Goal: Information Seeking & Learning: Find specific fact

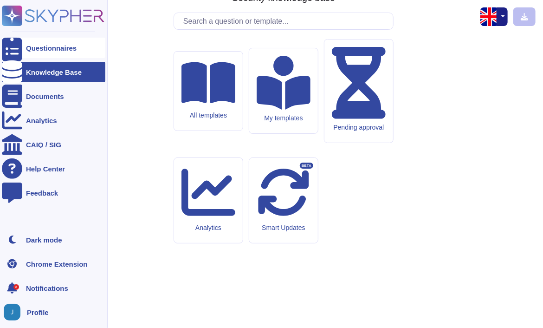
click at [26, 51] on div "Questionnaires" at bounding box center [54, 48] width 104 height 20
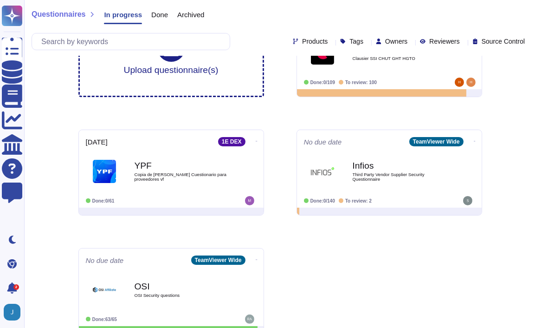
scroll to position [65, 0]
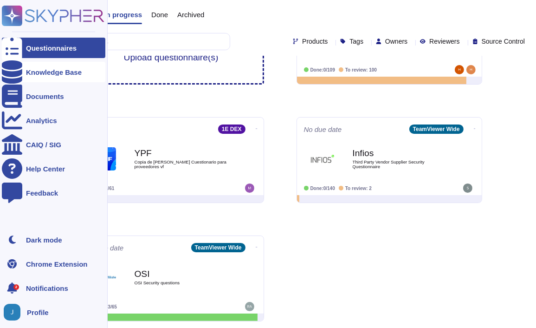
click at [14, 71] on icon at bounding box center [12, 71] width 20 height 23
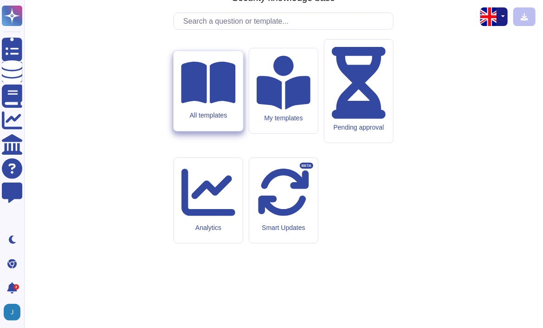
click at [201, 104] on icon at bounding box center [208, 83] width 54 height 42
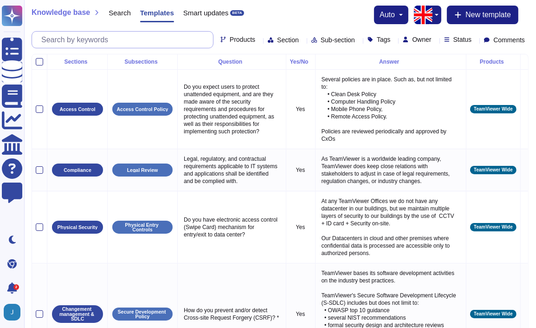
click at [143, 43] on input "text" at bounding box center [125, 40] width 176 height 16
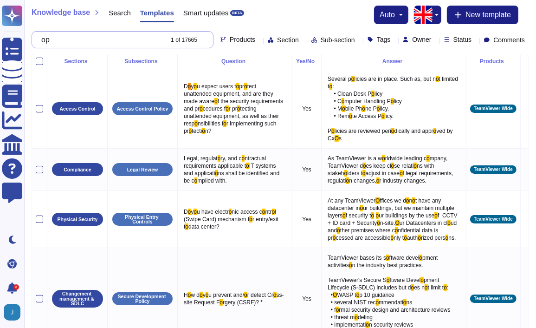
scroll to position [3, 0]
type input "o"
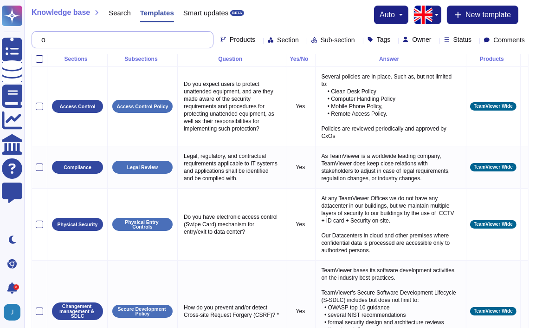
scroll to position [0, 0]
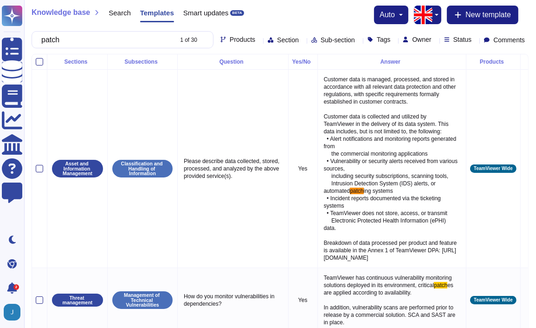
type input "patch"
click at [221, 44] on div "Products" at bounding box center [240, 39] width 39 height 7
click at [230, 43] on span "Products" at bounding box center [243, 39] width 26 height 6
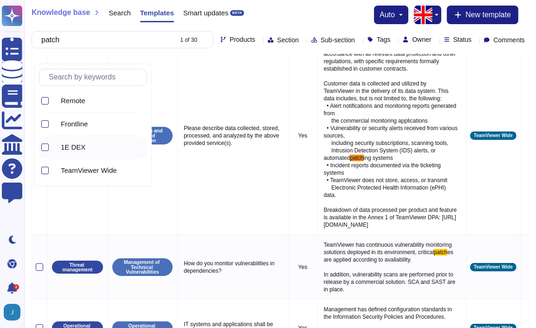
scroll to position [31, 0]
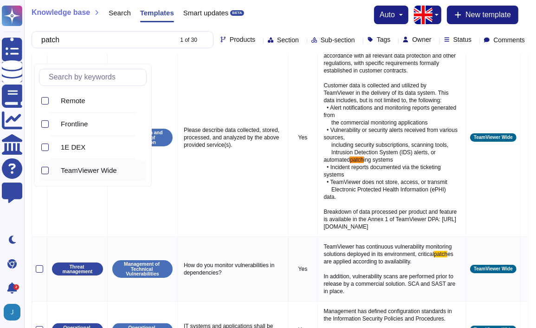
click at [45, 169] on div at bounding box center [44, 170] width 7 height 7
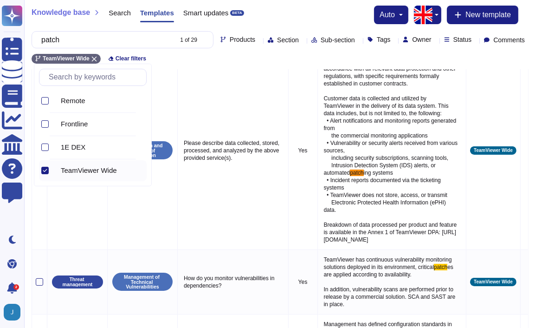
scroll to position [0, 0]
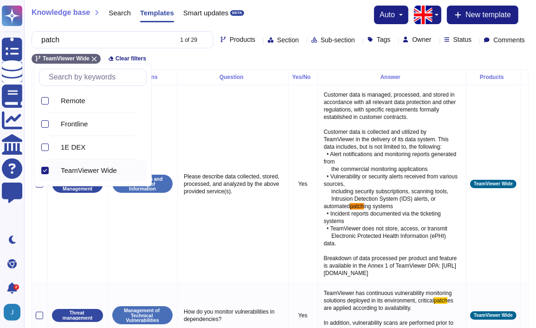
click at [431, 48] on div "patch 1 of 29 Products Section Sub-section Tags Owner Status Comments" at bounding box center [280, 39] width 497 height 17
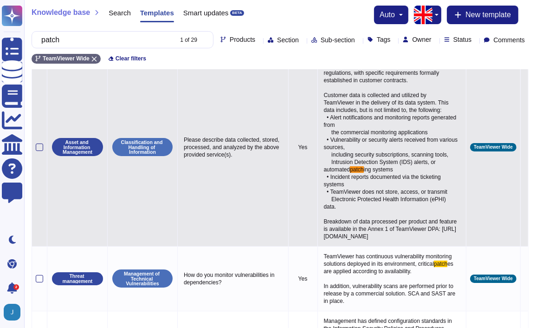
scroll to position [37, 0]
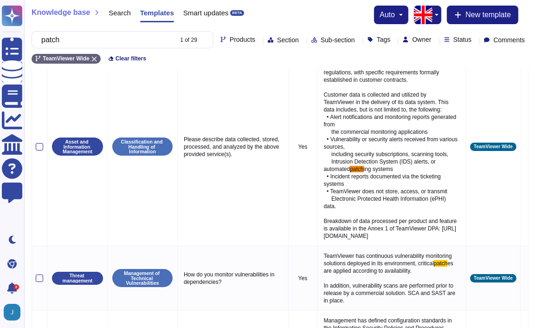
click at [512, 48] on div "patch 1 of 29 Products Section Sub-section Tags Owner Status Comments" at bounding box center [280, 39] width 497 height 17
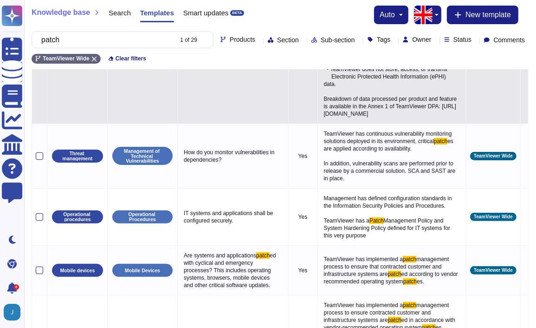
scroll to position [159, 0]
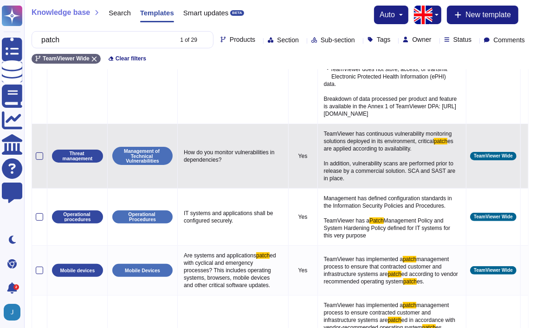
drag, startPoint x: 309, startPoint y: 143, endPoint x: 341, endPoint y: 191, distance: 57.6
click at [341, 184] on p "TeamViewer has continuous vulnerability monitoring solutions deployed in its en…" at bounding box center [392, 156] width 141 height 57
copy p "TeamViewer has continuous vulnerability monitoring solutions deployed in its en…"
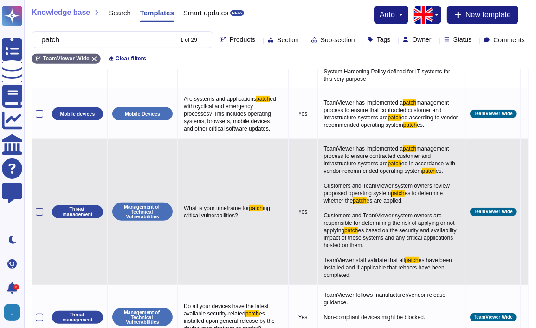
scroll to position [315, 0]
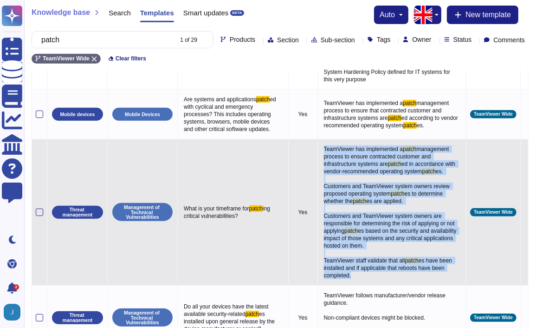
drag, startPoint x: 310, startPoint y: 168, endPoint x: 377, endPoint y: 292, distance: 140.8
click at [377, 281] on p "TeamViewer has implemented a patch management process to ensure contracted cust…" at bounding box center [392, 212] width 141 height 138
drag, startPoint x: 377, startPoint y: 292, endPoint x: 336, endPoint y: 249, distance: 59.1
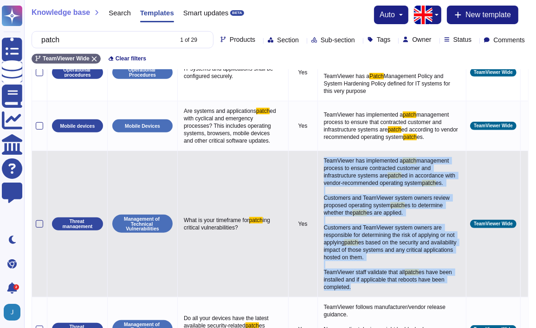
scroll to position [303, 0]
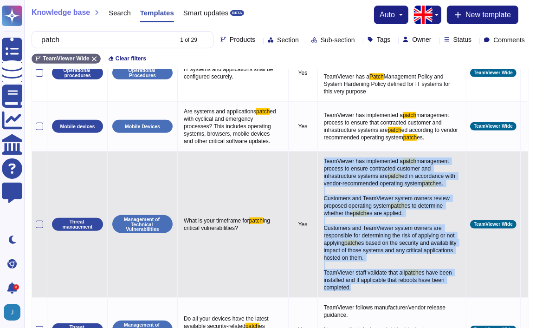
copy p "TeamViewer has implemented a patch management process to ensure contracted cust…"
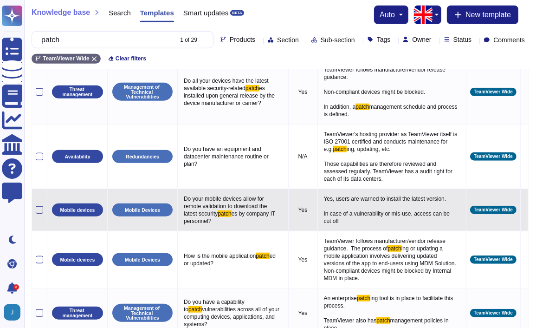
scroll to position [540, 0]
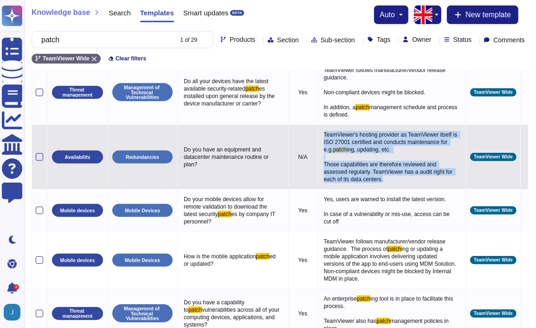
drag, startPoint x: 308, startPoint y: 149, endPoint x: 349, endPoint y: 199, distance: 65.0
click at [349, 185] on p "TeamViewer's hosting provider as TeamViewer itself is ISO 27001 certified and c…" at bounding box center [392, 157] width 141 height 57
copy p "TeamViewer's hosting provider as TeamViewer itself is ISO 27001 certified and c…"
